Goal: Information Seeking & Learning: Compare options

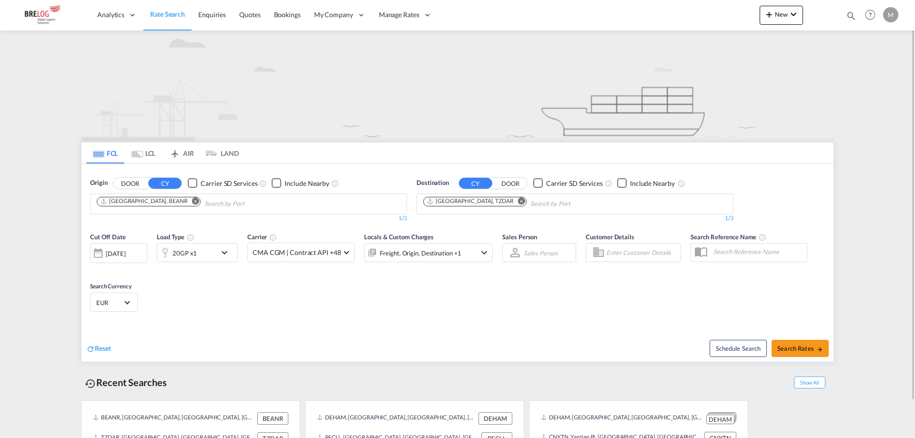
click at [192, 200] on md-icon "Remove" at bounding box center [195, 200] width 7 height 7
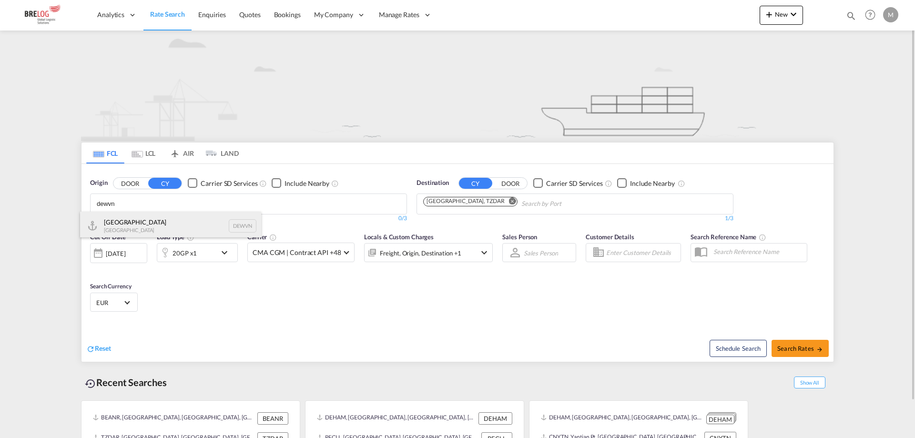
type input "dewvn"
click at [150, 222] on div "Wilhelmshaven Germany DEWVN" at bounding box center [170, 226] width 181 height 29
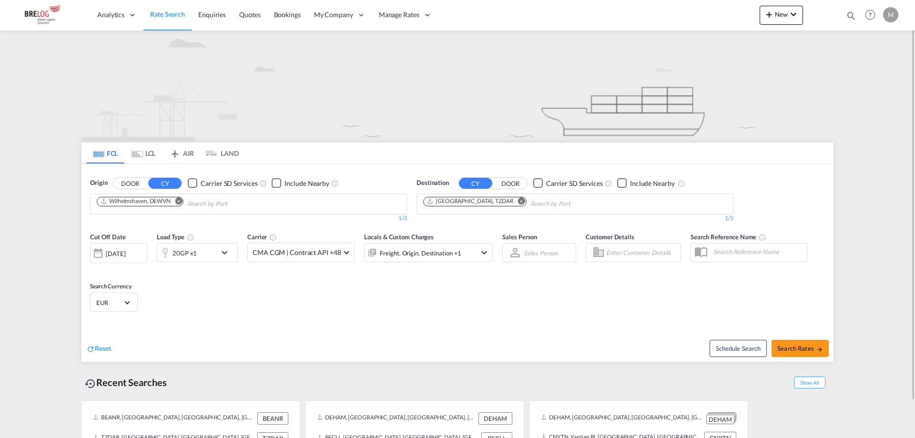
click at [518, 201] on md-icon "Remove" at bounding box center [521, 200] width 7 height 7
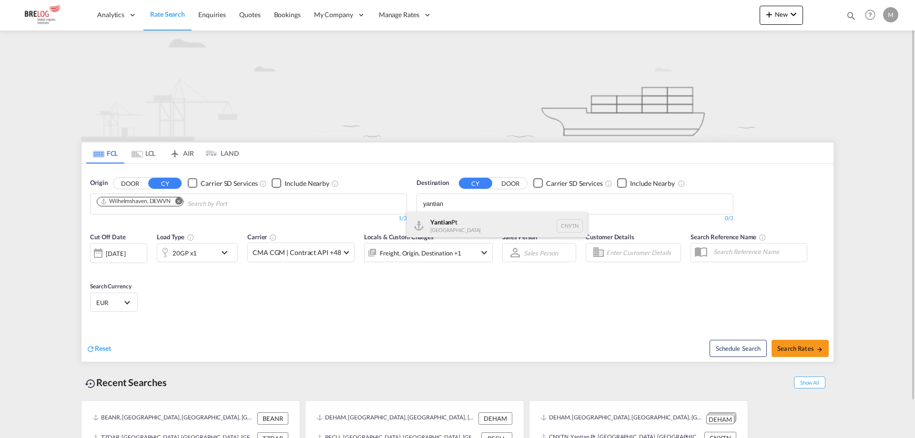
type input "yantian"
click at [460, 224] on div "Yantian Pt China CNYTN" at bounding box center [496, 226] width 181 height 29
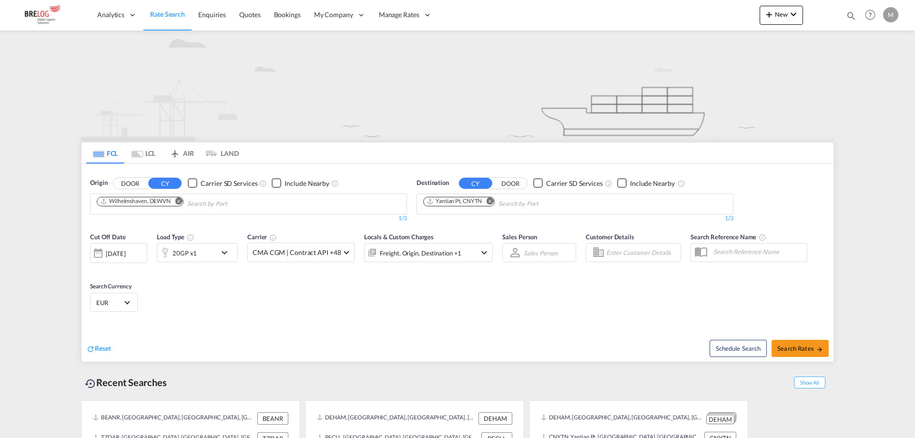
click at [802, 351] on span "Search Rates" at bounding box center [800, 348] width 46 height 8
type input "DEWVN to CNYTN / [DATE]"
